Goal: Task Accomplishment & Management: Use online tool/utility

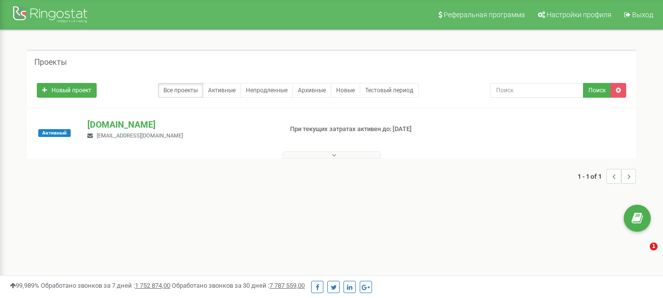
click at [364, 153] on button at bounding box center [331, 154] width 98 height 7
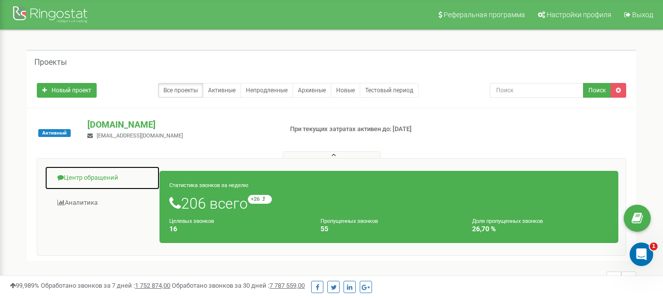
click at [93, 179] on link "Центр обращений" at bounding box center [102, 178] width 115 height 24
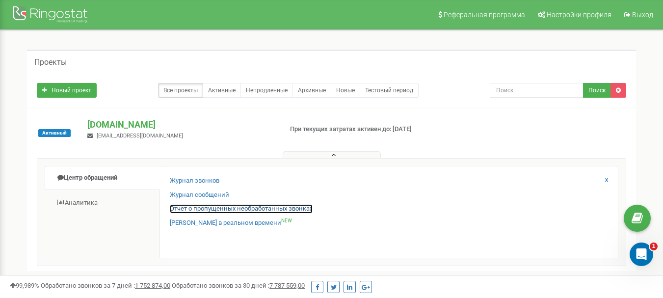
click at [262, 210] on link "Отчет о пропущенных необработанных звонках" at bounding box center [241, 208] width 143 height 9
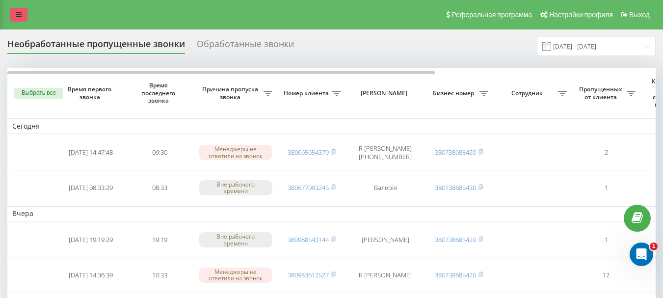
click at [25, 9] on link at bounding box center [19, 15] width 18 height 14
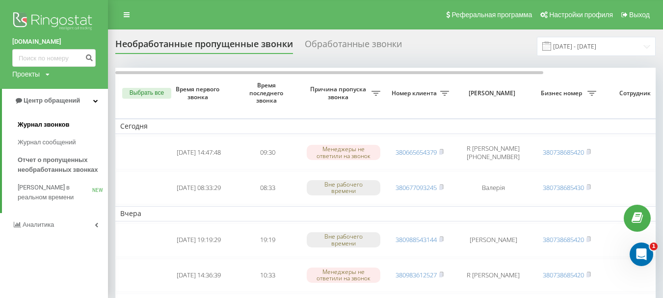
click at [62, 121] on span "Журнал звонков" at bounding box center [43, 125] width 51 height 10
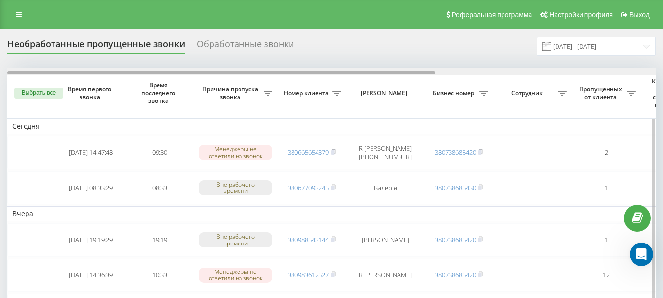
drag, startPoint x: 344, startPoint y: 74, endPoint x: 268, endPoint y: 97, distance: 79.6
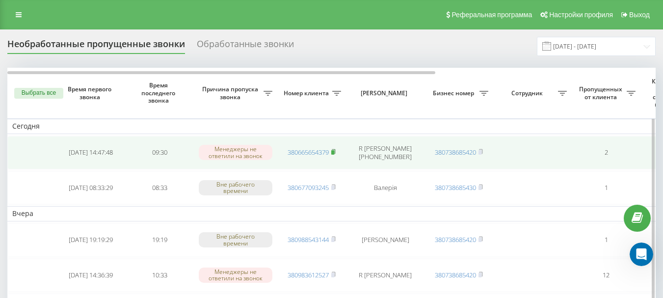
click at [335, 152] on icon at bounding box center [332, 151] width 3 height 4
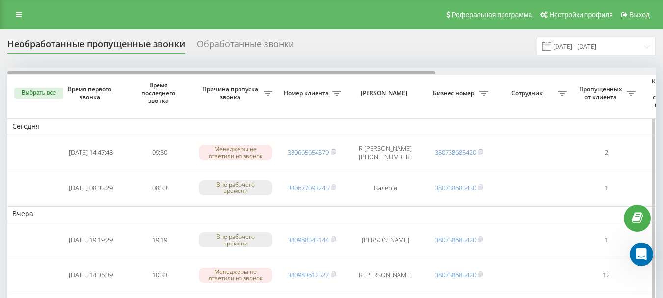
drag, startPoint x: 378, startPoint y: 73, endPoint x: 280, endPoint y: 70, distance: 97.6
click at [280, 70] on div at bounding box center [331, 71] width 648 height 7
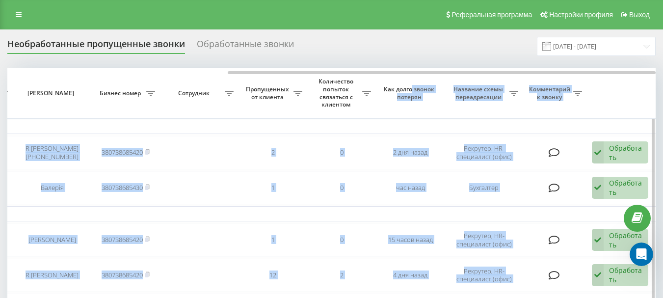
drag, startPoint x: 359, startPoint y: 71, endPoint x: 422, endPoint y: 78, distance: 63.7
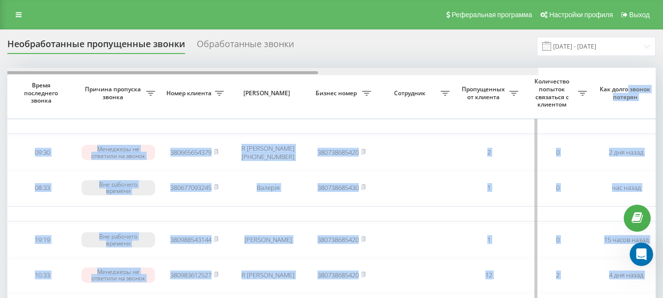
scroll to position [0, 0]
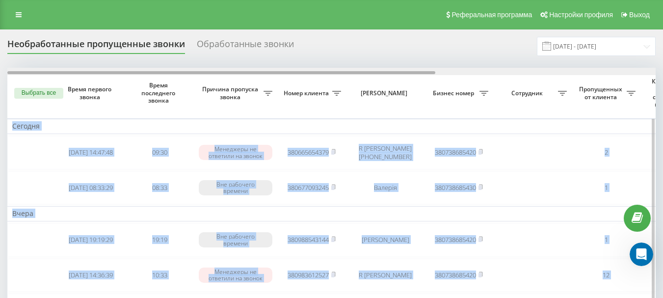
drag, startPoint x: 422, startPoint y: 73, endPoint x: 152, endPoint y: 84, distance: 270.4
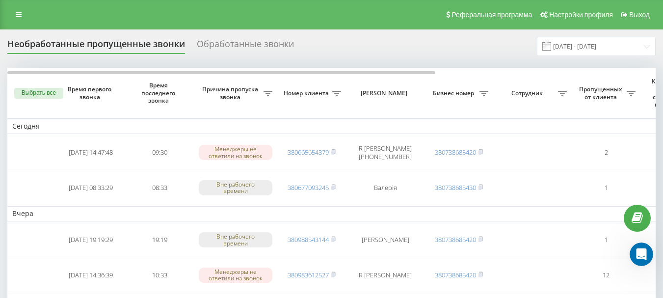
click at [407, 54] on div "Необработанные пропущенные звонки Обработанные звонки 21.07.2025 - 21.08.2025" at bounding box center [331, 46] width 648 height 19
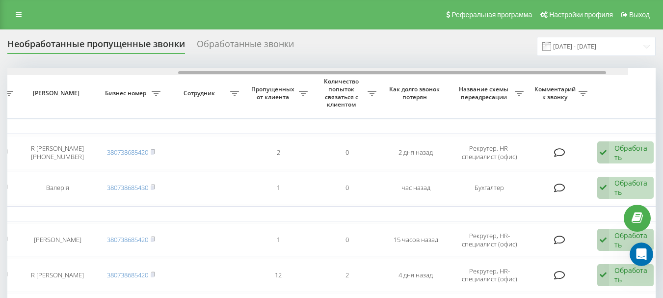
scroll to position [0, 333]
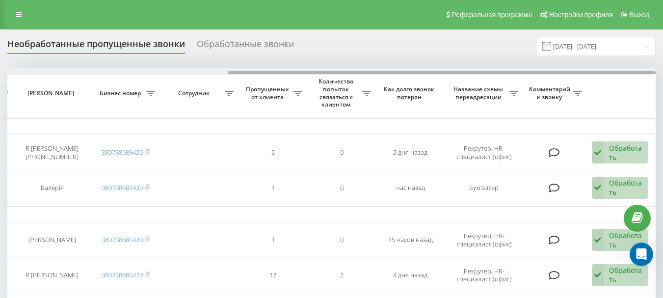
drag, startPoint x: 304, startPoint y: 73, endPoint x: 547, endPoint y: 64, distance: 243.4
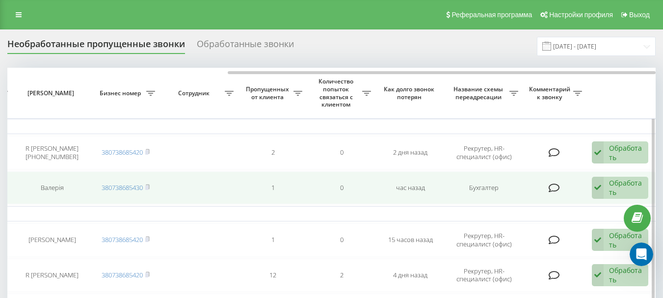
click at [595, 191] on icon at bounding box center [597, 188] width 12 height 23
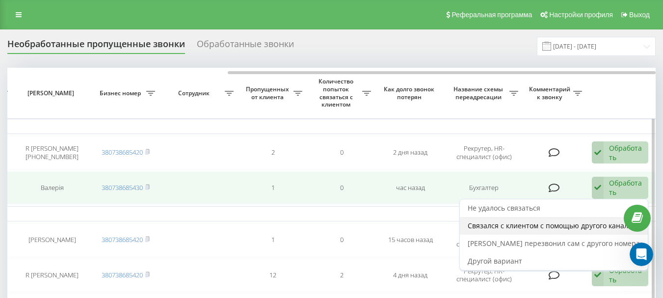
click at [546, 224] on span "Связался с клиентом с помощью другого канала" at bounding box center [549, 225] width 164 height 9
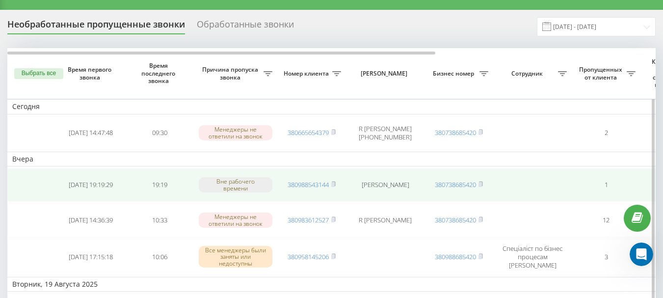
scroll to position [0, 0]
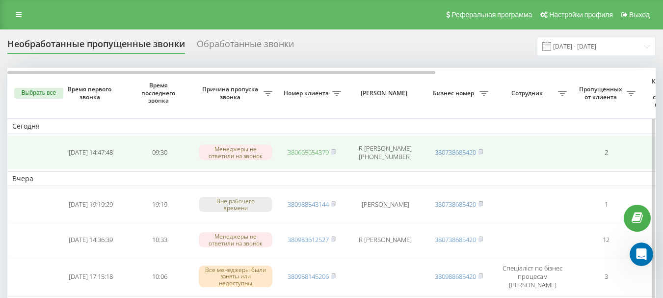
click at [322, 153] on link "380665654379" at bounding box center [307, 152] width 41 height 9
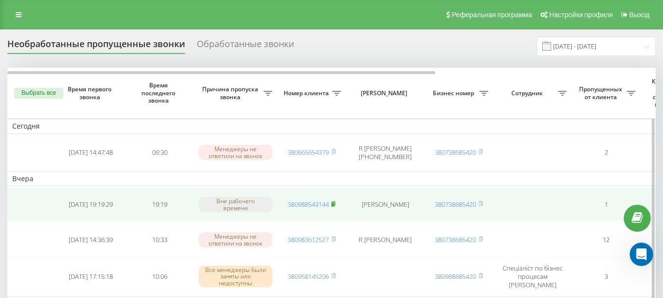
click at [333, 205] on rect at bounding box center [332, 204] width 3 height 4
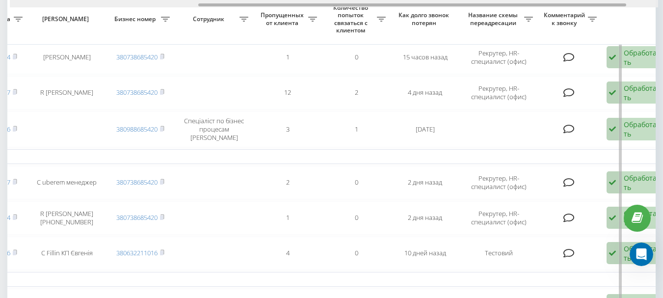
scroll to position [0, 333]
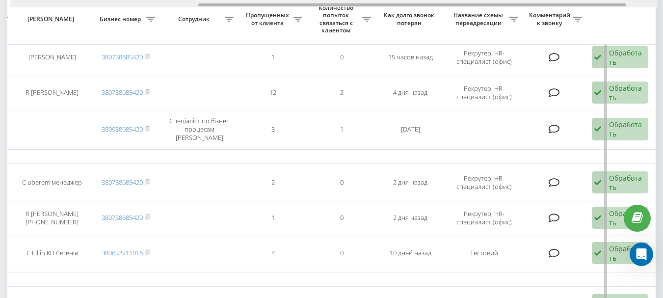
drag, startPoint x: 315, startPoint y: 4, endPoint x: 539, endPoint y: 33, distance: 226.0
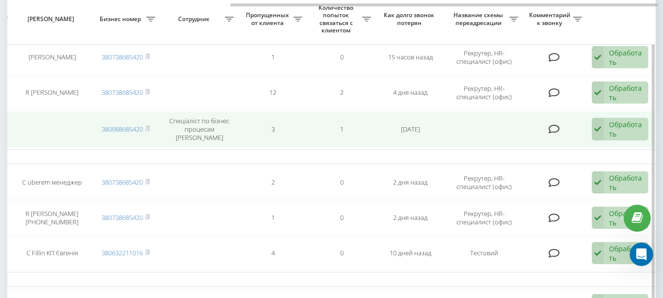
click at [596, 129] on icon at bounding box center [597, 129] width 12 height 23
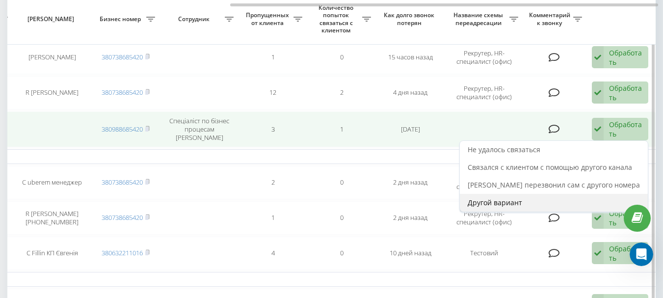
click at [543, 199] on div "Другой вариант" at bounding box center [553, 203] width 188 height 18
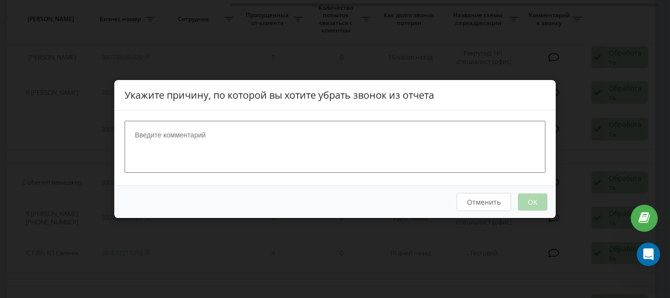
click at [498, 196] on button "Отменить" at bounding box center [484, 202] width 54 height 18
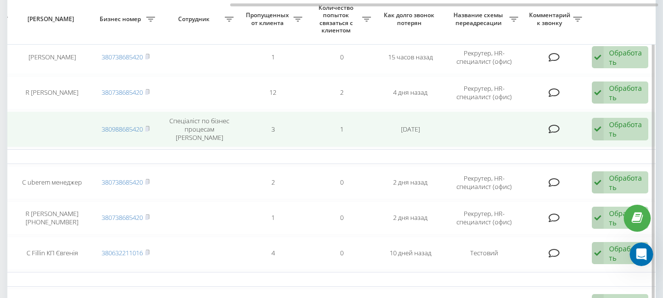
click at [597, 130] on icon at bounding box center [597, 129] width 12 height 23
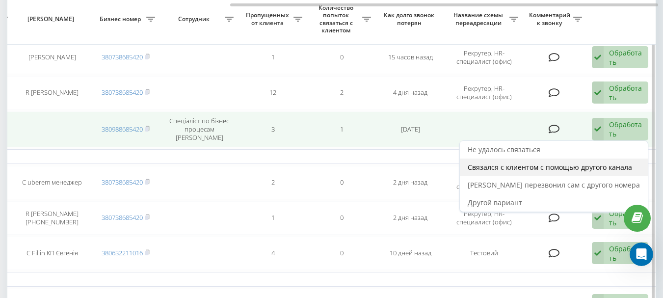
click at [580, 164] on span "Связался с клиентом с помощью другого канала" at bounding box center [549, 166] width 164 height 9
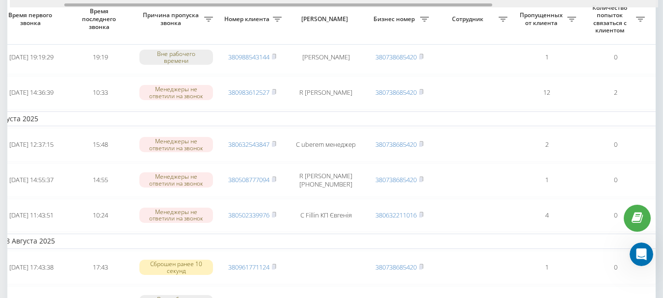
scroll to position [0, 0]
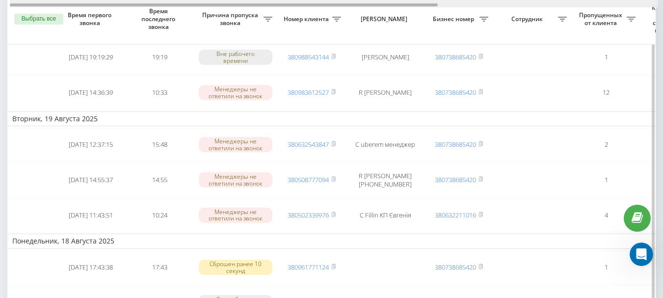
drag, startPoint x: 378, startPoint y: 4, endPoint x: 341, endPoint y: 10, distance: 37.2
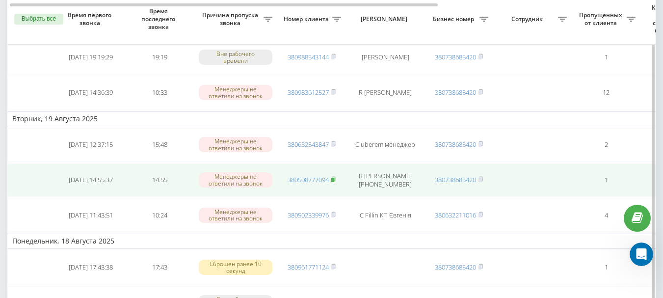
click at [335, 178] on icon at bounding box center [332, 179] width 3 height 4
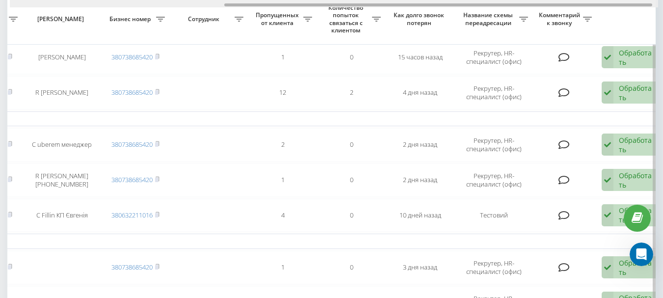
scroll to position [0, 333]
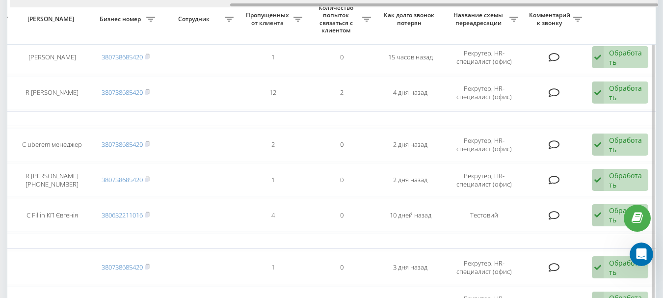
drag, startPoint x: 264, startPoint y: 4, endPoint x: 503, endPoint y: 4, distance: 238.3
click at [503, 4] on div at bounding box center [444, 4] width 428 height 3
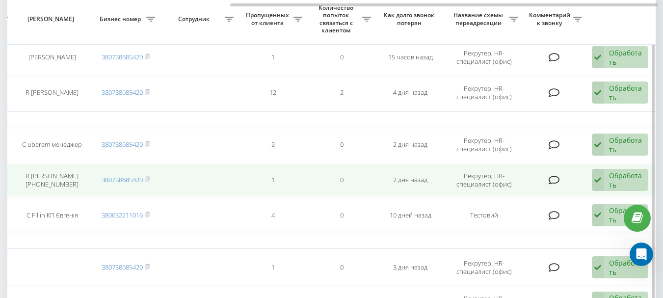
click at [595, 179] on icon at bounding box center [597, 180] width 12 height 23
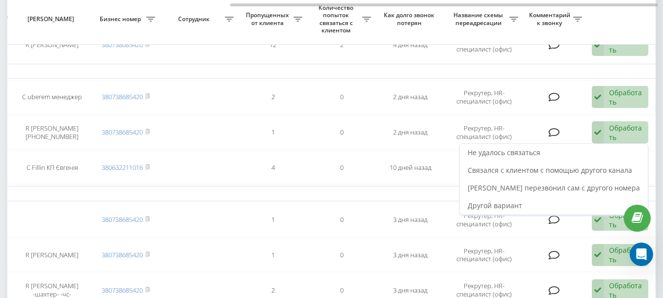
scroll to position [204, 0]
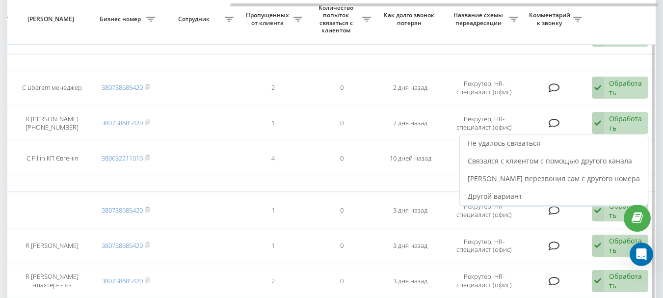
click at [363, 180] on td "Понедельник, 18 Августа 2025" at bounding box center [164, 184] width 981 height 15
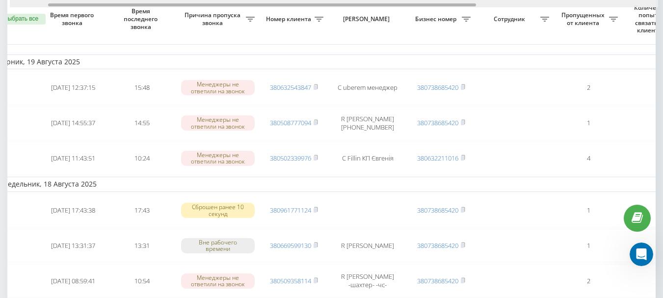
scroll to position [0, 0]
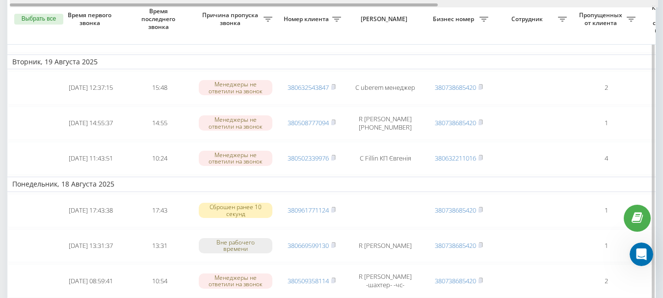
drag, startPoint x: 447, startPoint y: 4, endPoint x: 180, endPoint y: 25, distance: 267.6
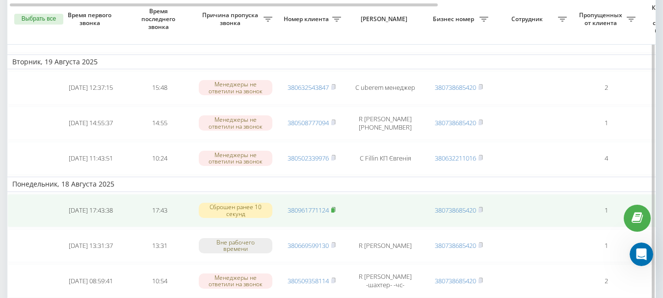
click at [335, 210] on icon at bounding box center [332, 209] width 3 height 4
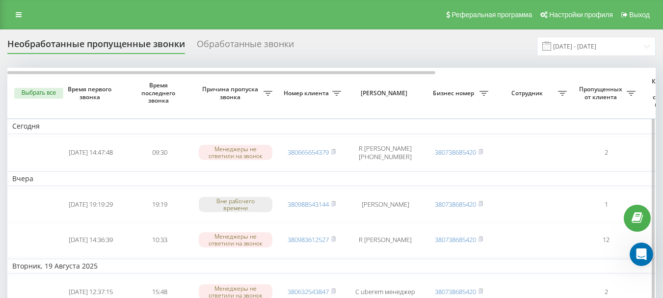
click at [379, 94] on span "[PERSON_NAME]" at bounding box center [385, 93] width 62 height 8
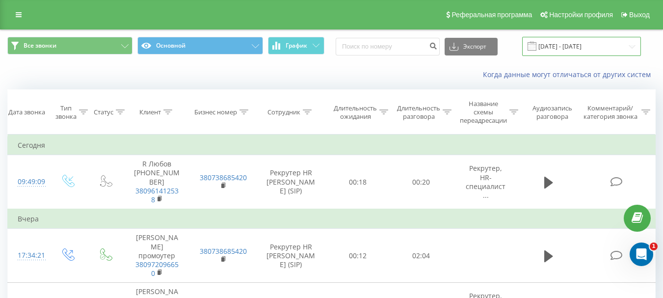
click at [608, 49] on input "21.07.2025 - 21.08.2025" at bounding box center [581, 46] width 119 height 19
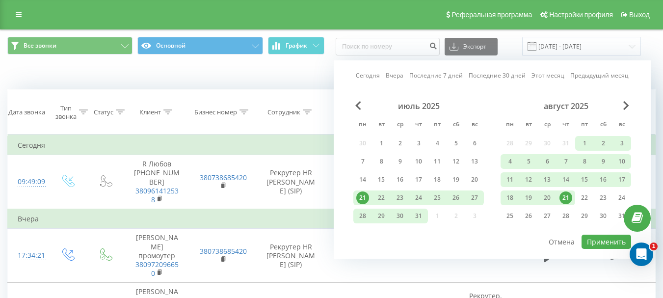
click at [395, 74] on link "Вчера" at bounding box center [394, 75] width 18 height 9
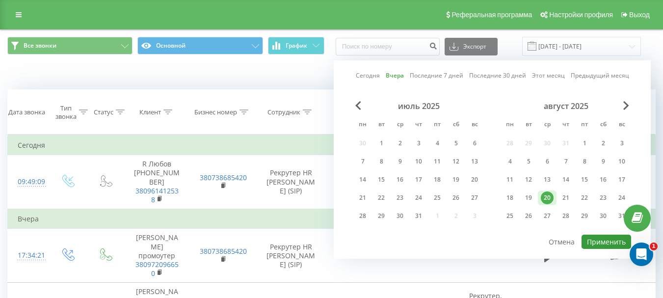
click at [596, 237] on button "Применить" at bounding box center [606, 241] width 50 height 14
type input "20.08.2025 - 20.08.2025"
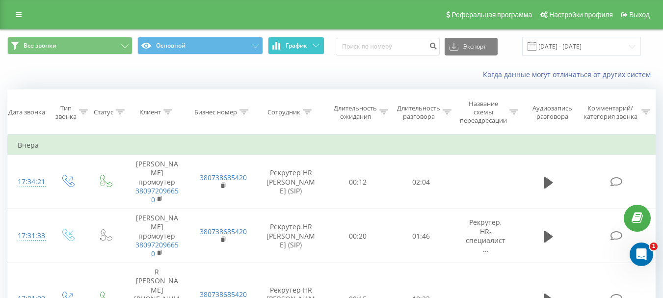
click at [309, 40] on button "График" at bounding box center [296, 46] width 56 height 18
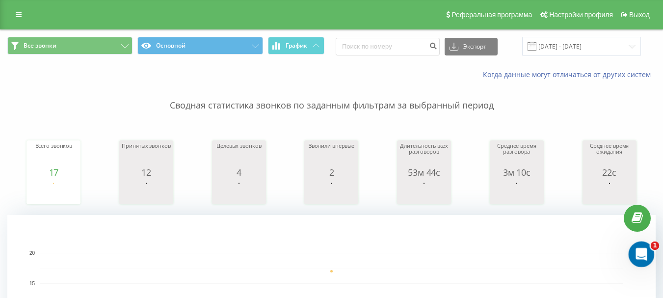
click at [645, 248] on div "Відкрити програму для спілкування Intercom" at bounding box center [639, 252] width 32 height 32
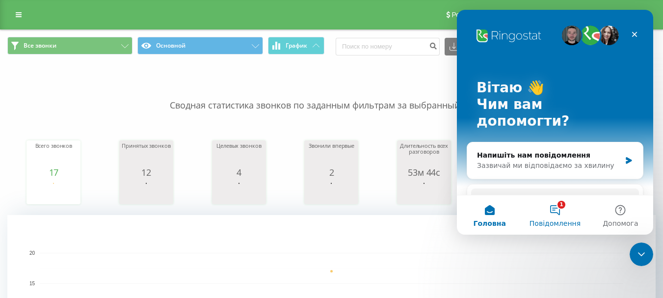
click at [566, 213] on button "1 Повідомлення" at bounding box center [554, 214] width 65 height 39
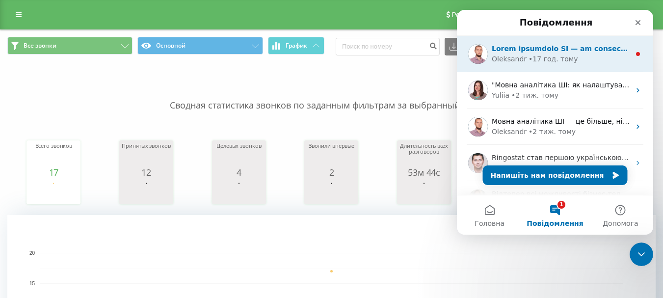
click at [568, 56] on div "Oleksandr • 17 год. тому" at bounding box center [560, 59] width 138 height 10
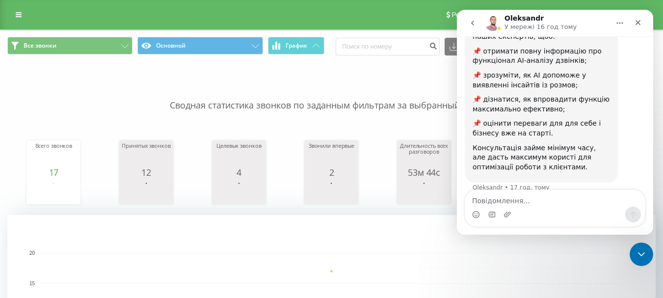
scroll to position [217, 0]
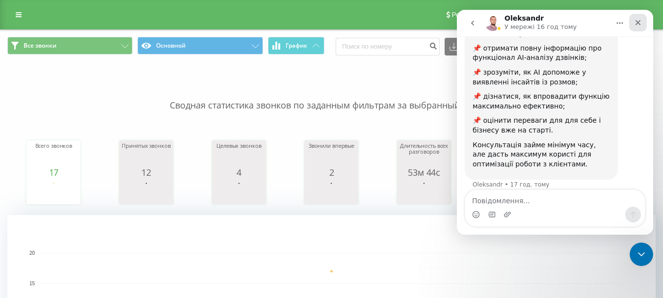
click at [640, 25] on icon "Закрити" at bounding box center [637, 22] width 5 height 5
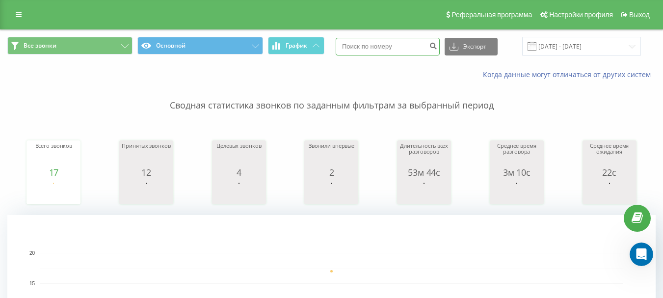
click at [385, 49] on input at bounding box center [387, 47] width 104 height 18
paste input "380988543144"
type input "380988543144"
click at [585, 41] on input "20.08.2025 - 20.08.2025" at bounding box center [581, 46] width 119 height 19
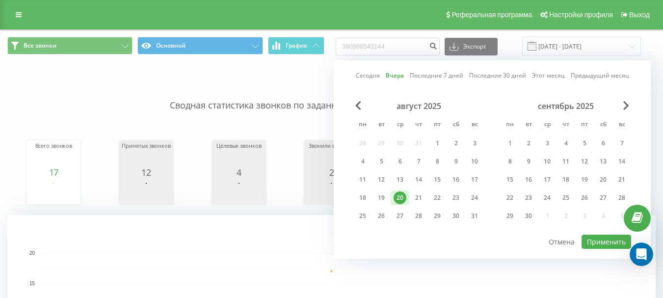
click at [494, 78] on link "Последние 30 дней" at bounding box center [497, 75] width 57 height 9
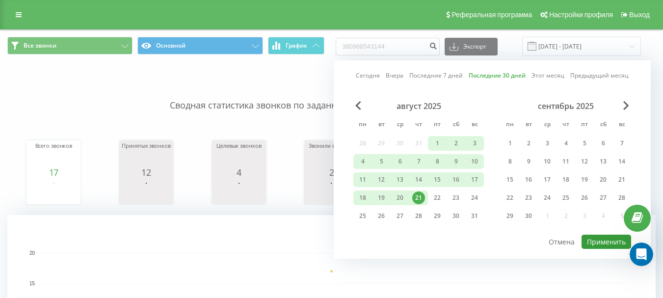
click at [598, 242] on button "Применить" at bounding box center [606, 241] width 50 height 14
type input "23.07.2025 - 21.08.2025"
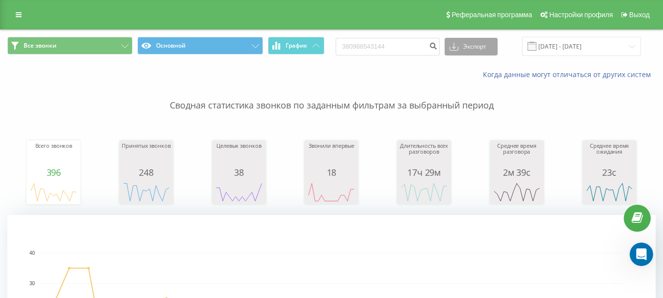
click at [492, 49] on button "Экспорт" at bounding box center [470, 47] width 53 height 18
click at [400, 48] on input "380988543144" at bounding box center [387, 47] width 104 height 18
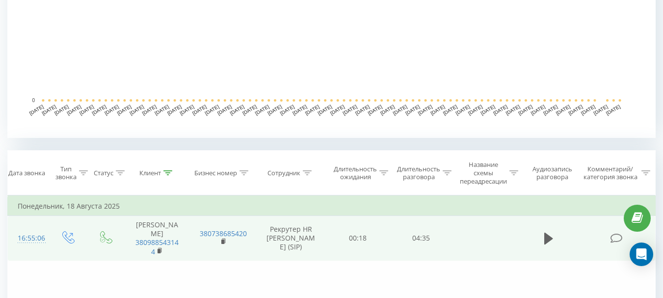
scroll to position [343, 0]
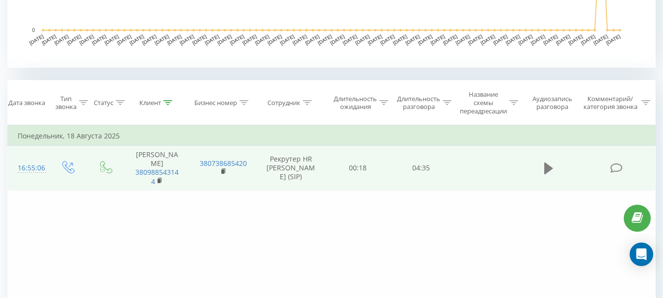
click at [547, 168] on icon at bounding box center [548, 168] width 9 height 12
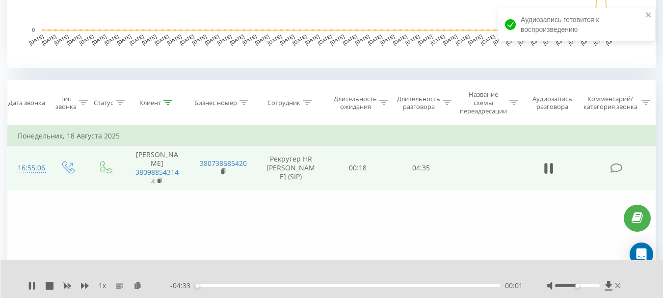
click at [386, 282] on div "- 04:33 00:01 00:01" at bounding box center [346, 285] width 352 height 10
click at [386, 286] on div "02:53" at bounding box center [347, 285] width 305 height 3
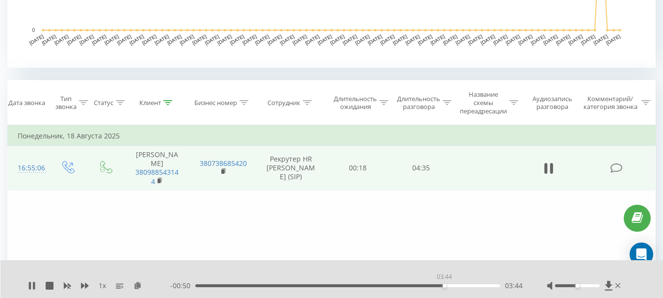
click at [444, 285] on div "03:44" at bounding box center [347, 285] width 305 height 3
click at [485, 285] on div "04:05" at bounding box center [347, 285] width 305 height 3
